Goal: Task Accomplishment & Management: Use online tool/utility

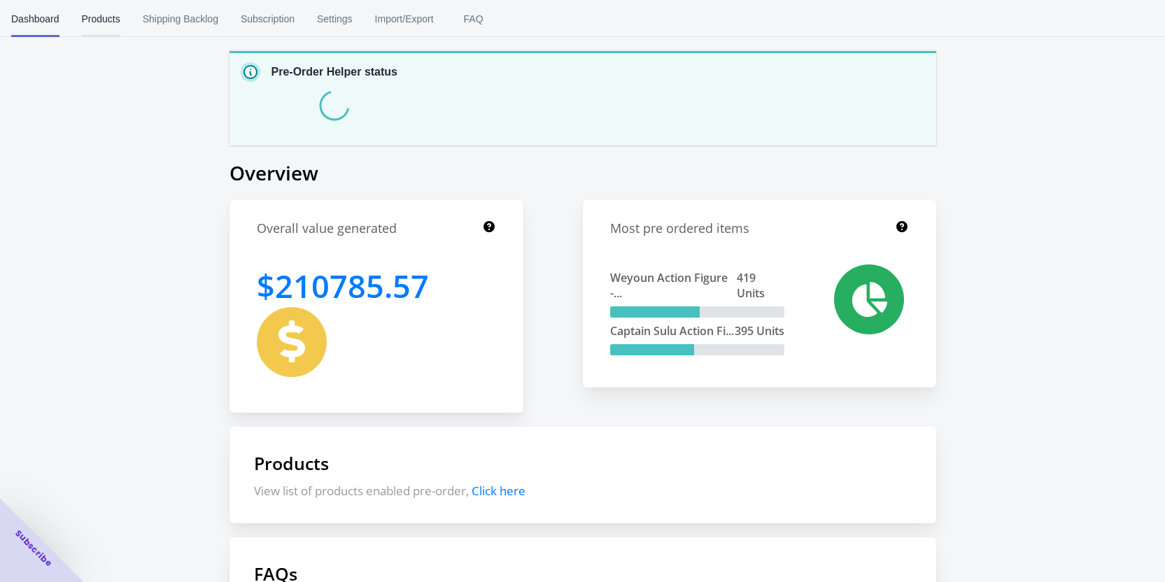
click at [99, 26] on span "Products" at bounding box center [101, 19] width 38 height 36
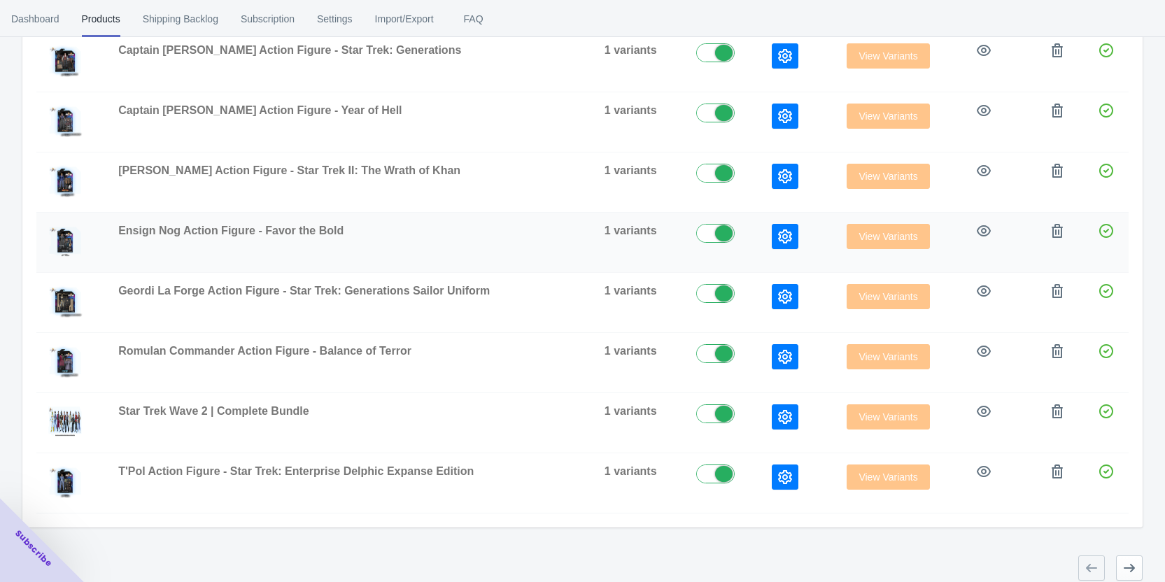
scroll to position [372, 0]
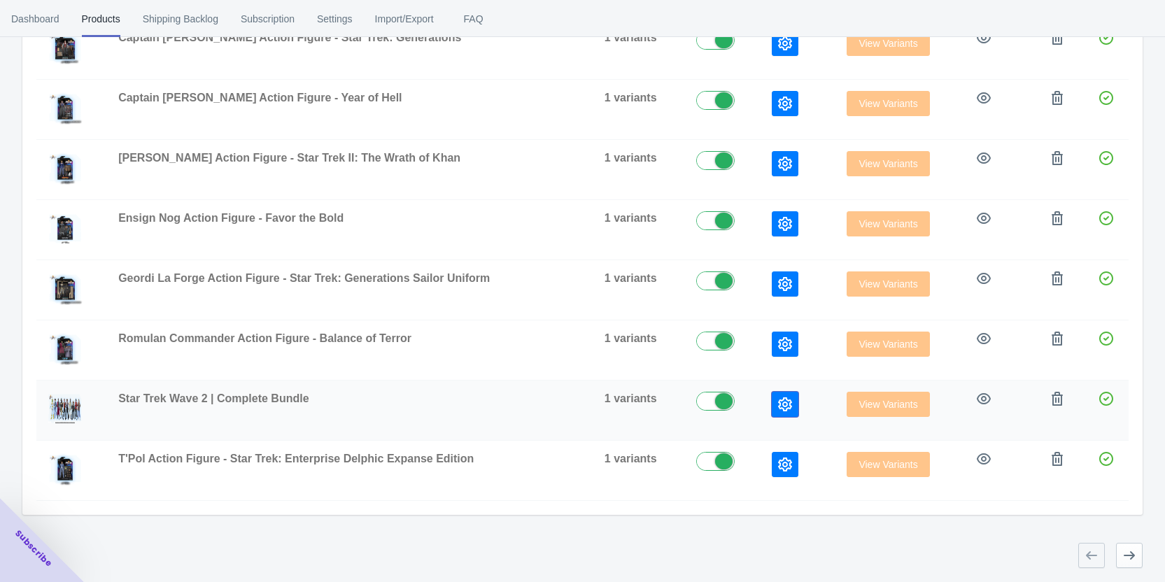
click at [772, 400] on button "button" at bounding box center [785, 404] width 27 height 25
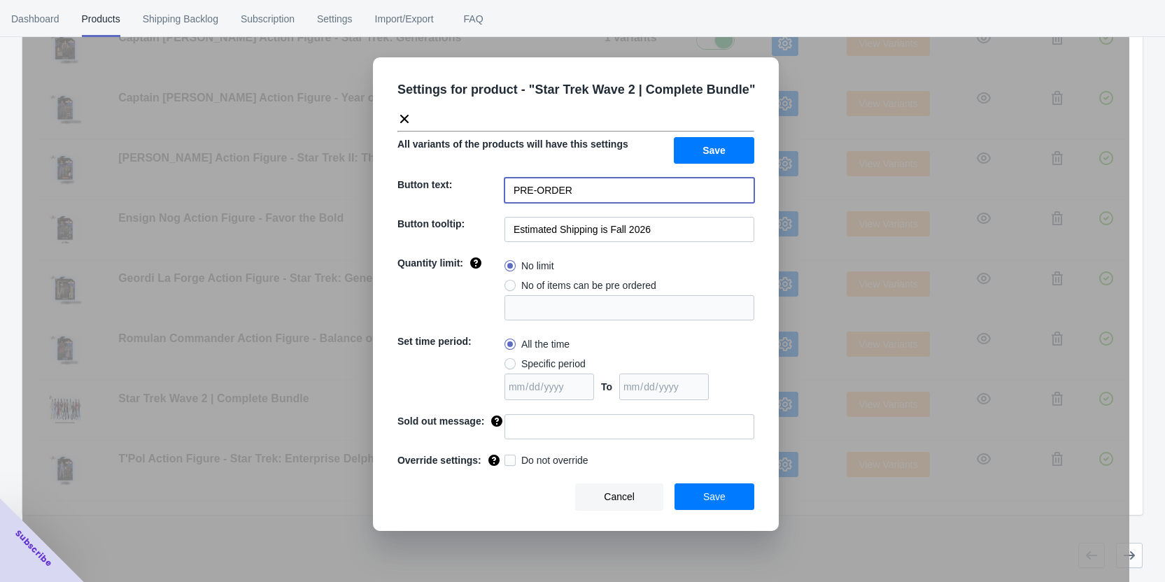
click at [579, 178] on input "PRE-ORDER" at bounding box center [630, 190] width 250 height 25
click at [634, 226] on input "Estimated Shipping is Fall 2026" at bounding box center [630, 229] width 250 height 25
click at [669, 229] on input "Estimated Shipping is Fall 2026" at bounding box center [630, 229] width 250 height 25
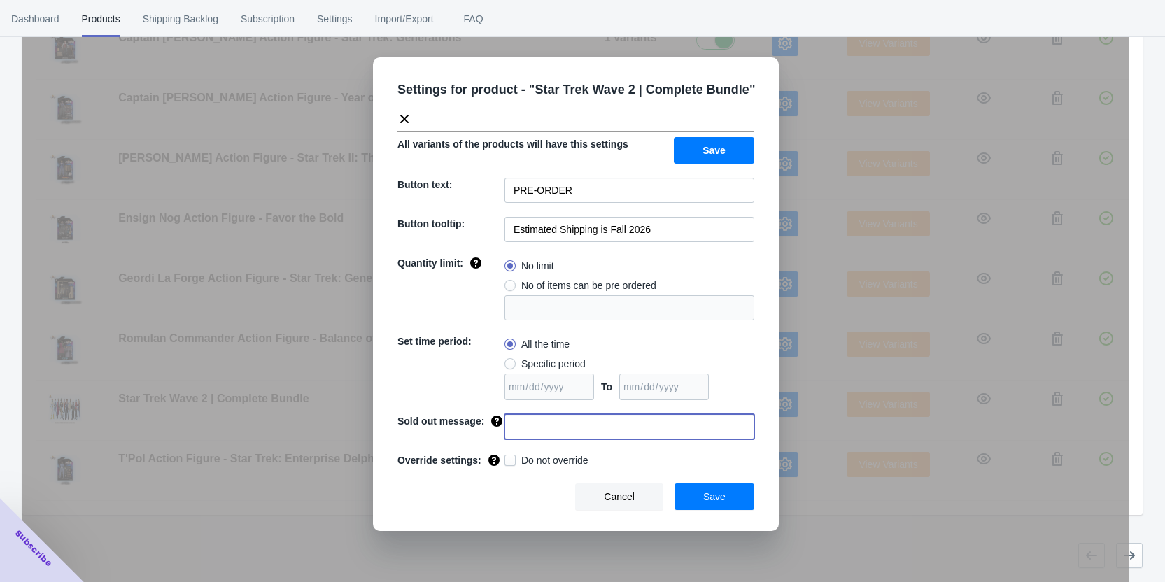
click at [530, 431] on input at bounding box center [630, 426] width 250 height 25
click at [598, 191] on input "PRE-ORDER" at bounding box center [630, 190] width 250 height 25
click at [703, 156] on button "Save" at bounding box center [714, 150] width 80 height 27
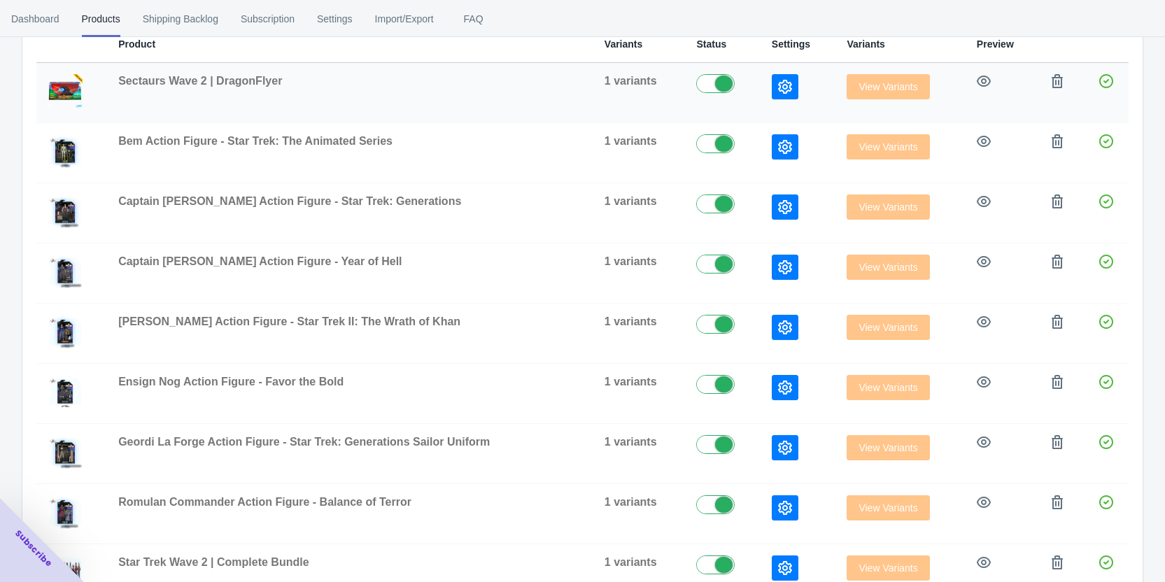
scroll to position [140, 0]
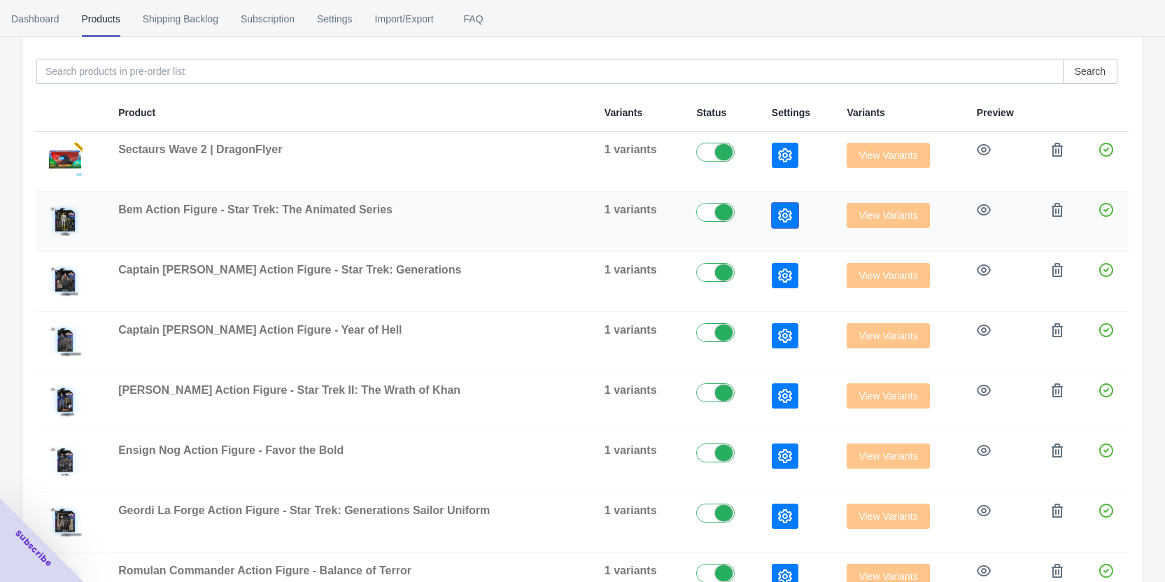
click at [778, 216] on icon "button" at bounding box center [785, 216] width 14 height 14
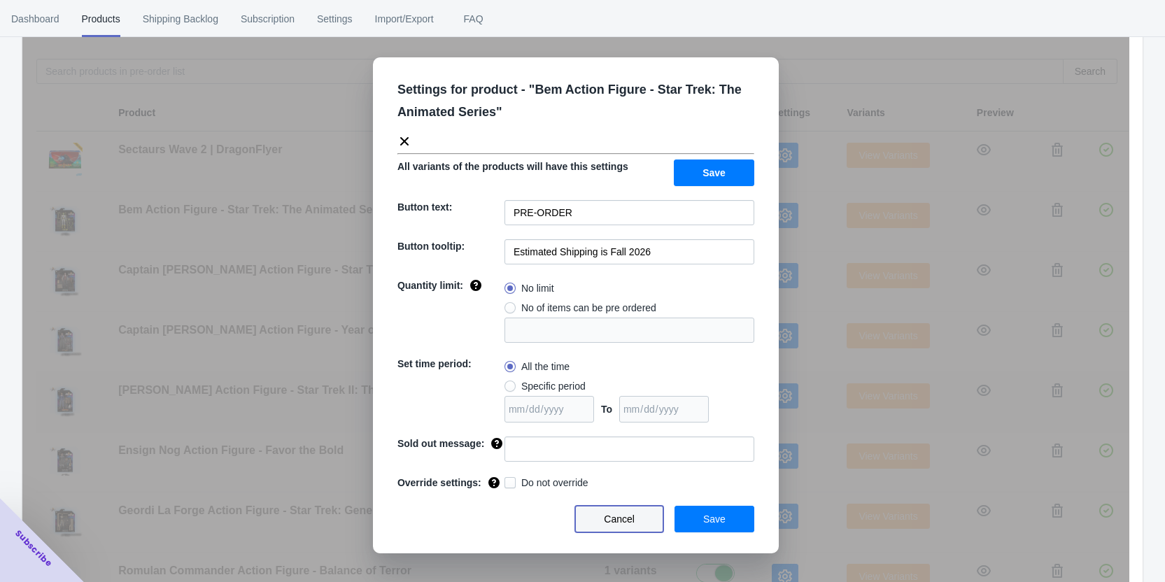
drag, startPoint x: 609, startPoint y: 526, endPoint x: 661, endPoint y: 416, distance: 121.2
click at [609, 525] on button "Cancel" at bounding box center [619, 519] width 88 height 27
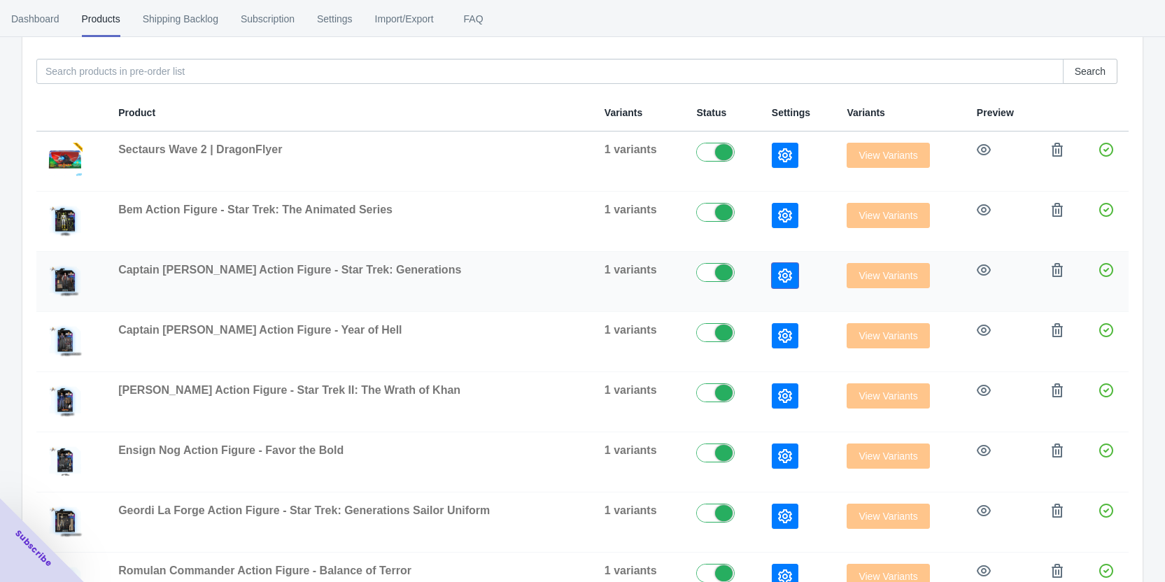
click at [772, 285] on button "button" at bounding box center [785, 275] width 27 height 25
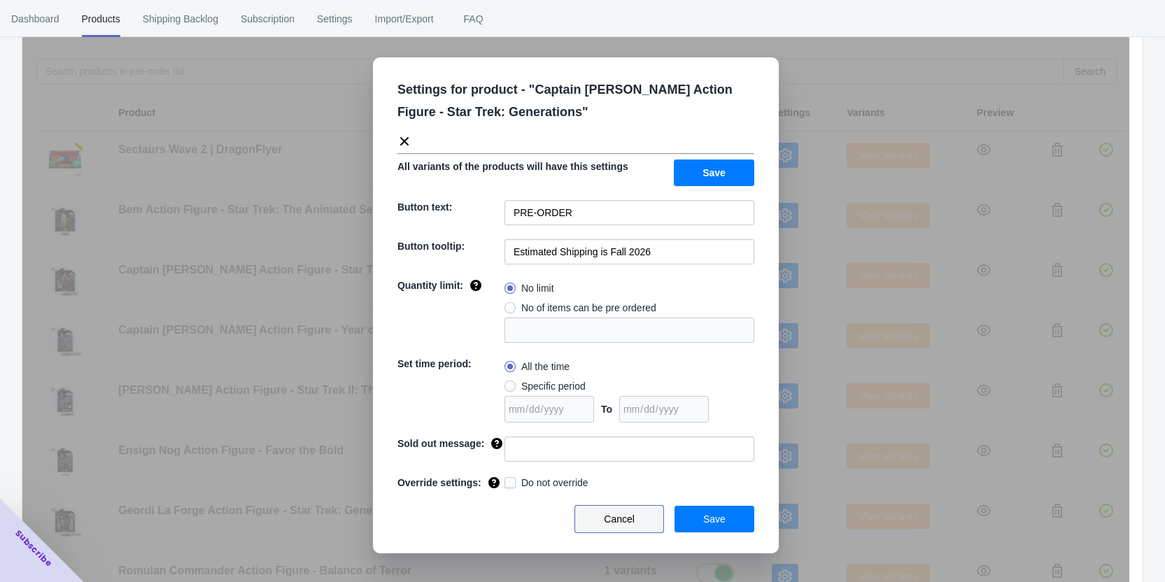
drag, startPoint x: 622, startPoint y: 511, endPoint x: 628, endPoint y: 369, distance: 141.5
click at [622, 509] on button "Cancel" at bounding box center [619, 519] width 88 height 27
